Goal: Task Accomplishment & Management: Manage account settings

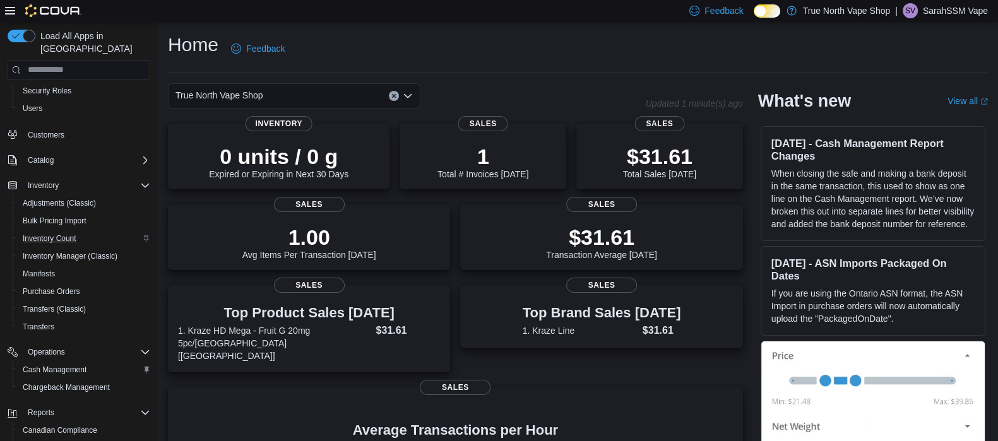
scroll to position [175, 0]
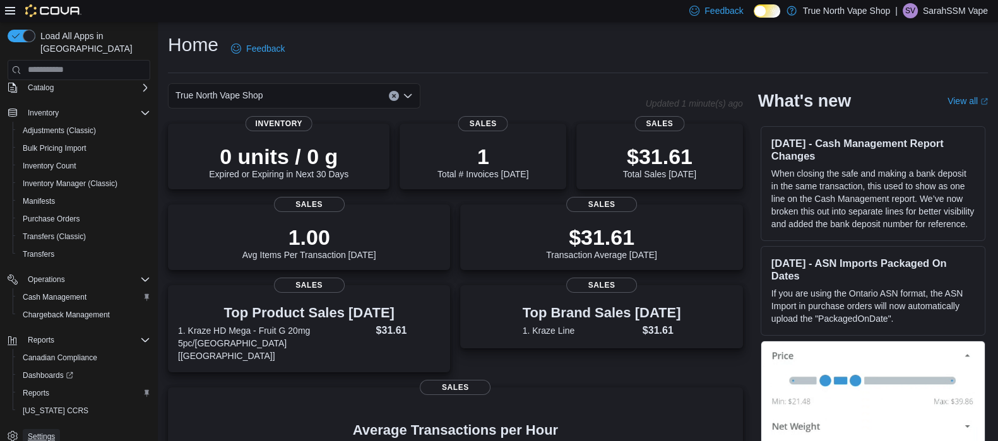
click at [32, 432] on span "Settings" at bounding box center [41, 437] width 27 height 10
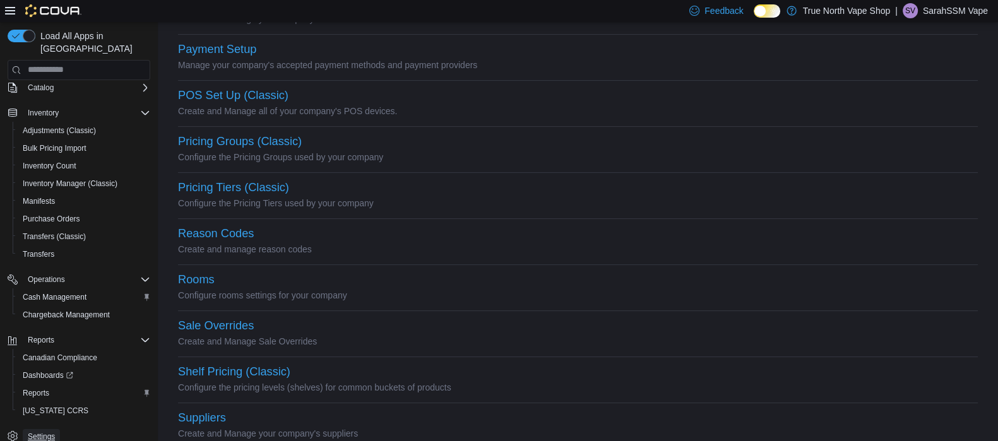
scroll to position [460, 0]
click at [342, 345] on p "Create and Manage Sale Overrides" at bounding box center [578, 339] width 800 height 15
click at [233, 54] on div "Payment Setup" at bounding box center [578, 47] width 800 height 15
click at [229, 46] on button "Payment Setup" at bounding box center [217, 47] width 78 height 13
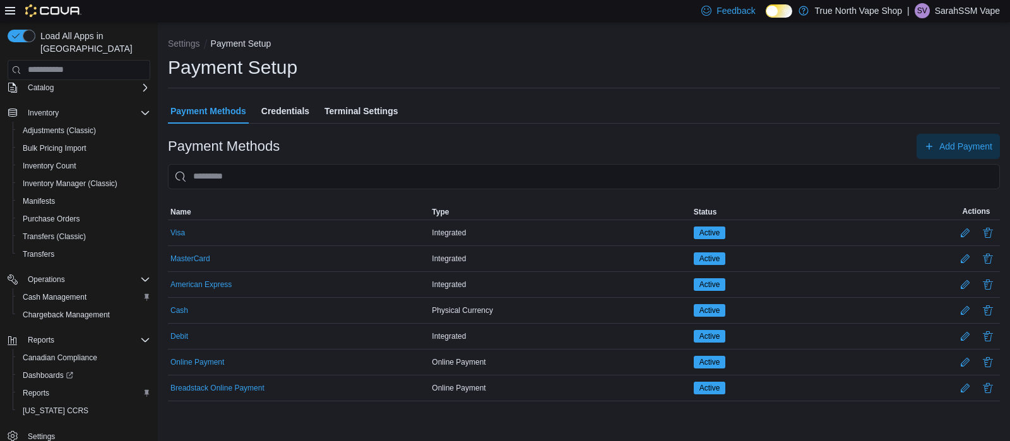
click at [350, 106] on span "Terminal Settings" at bounding box center [360, 110] width 73 height 25
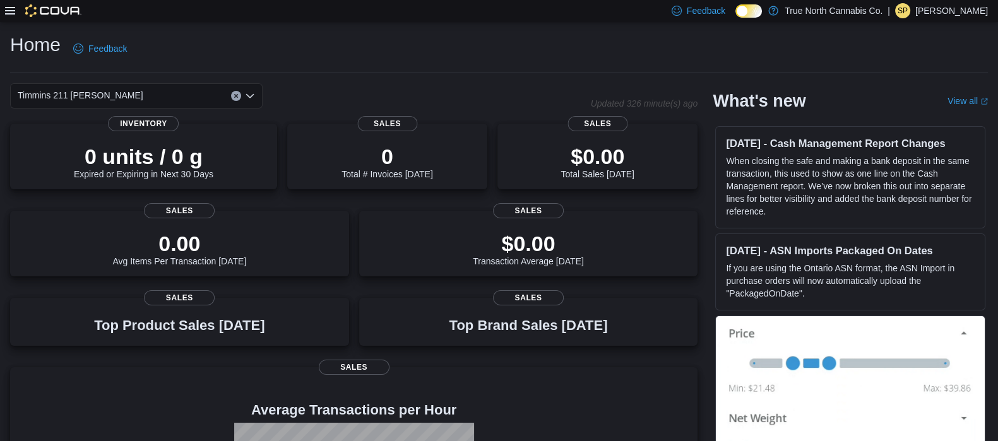
click at [952, 16] on p "[PERSON_NAME]" at bounding box center [951, 10] width 73 height 15
click at [920, 122] on span "Sign Out" at bounding box center [906, 120] width 34 height 13
